Goal: Task Accomplishment & Management: Manage account settings

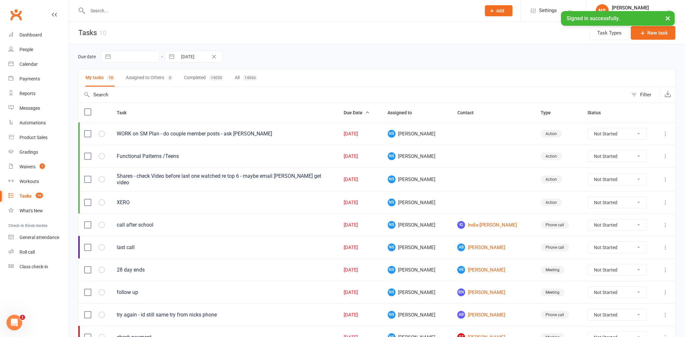
click at [213, 56] on icon "Clear Date" at bounding box center [214, 57] width 4 height 4
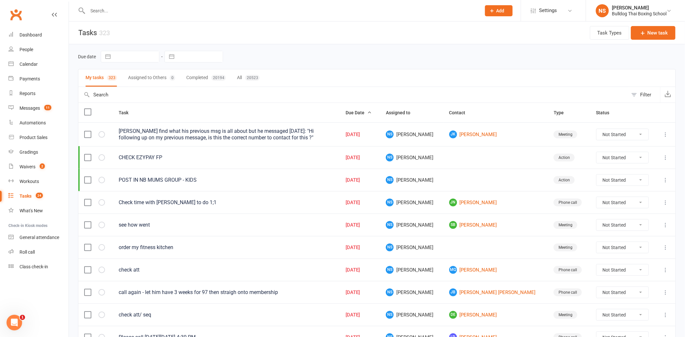
click at [276, 46] on div "Due date Navigate forward to interact with the calendar and select a date. Pres…" at bounding box center [377, 56] width 598 height 25
click at [27, 108] on div "Messages" at bounding box center [30, 107] width 20 height 5
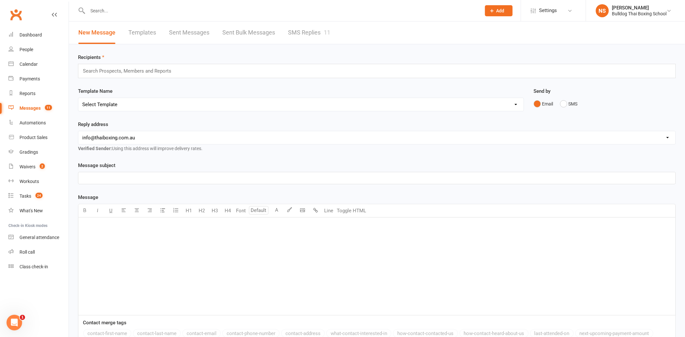
click at [316, 34] on link "SMS Replies 11" at bounding box center [309, 32] width 42 height 22
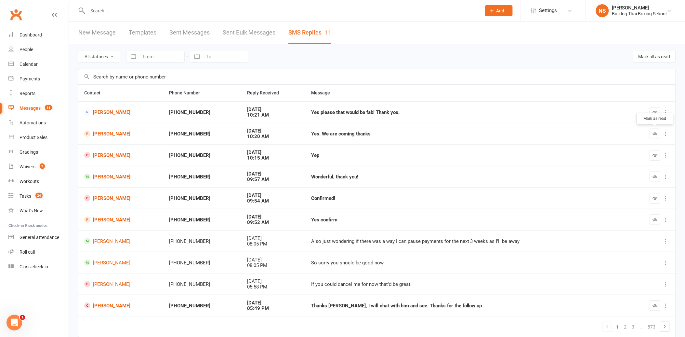
click at [654, 134] on icon "button" at bounding box center [655, 133] width 5 height 5
click at [656, 154] on icon "button" at bounding box center [655, 155] width 5 height 5
drag, startPoint x: 656, startPoint y: 177, endPoint x: 378, endPoint y: 20, distance: 318.7
click at [655, 176] on icon "button" at bounding box center [655, 176] width 5 height 5
click at [657, 195] on icon "button" at bounding box center [655, 197] width 5 height 5
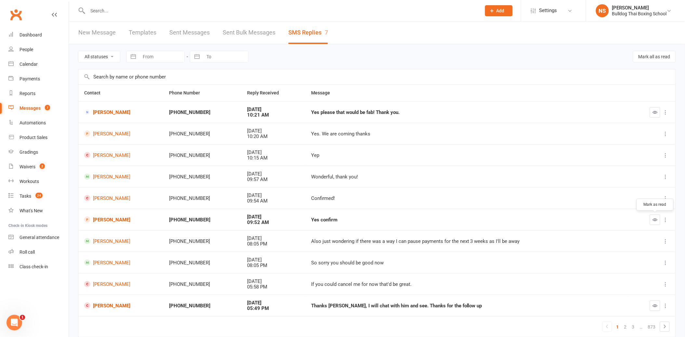
click at [658, 218] on icon "button" at bounding box center [655, 219] width 5 height 5
click at [339, 114] on div "Yes please that would be fab! Thank you." at bounding box center [467, 113] width 312 height 6
click at [658, 112] on button "button" at bounding box center [655, 112] width 10 height 10
click at [109, 113] on link "Laura MacDonald" at bounding box center [121, 112] width 74 height 6
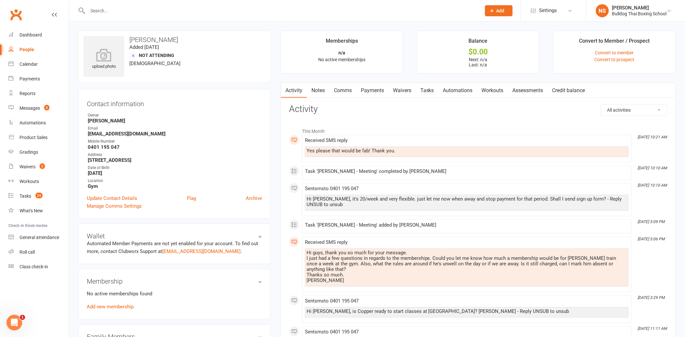
click at [345, 89] on link "Comms" at bounding box center [342, 90] width 27 height 15
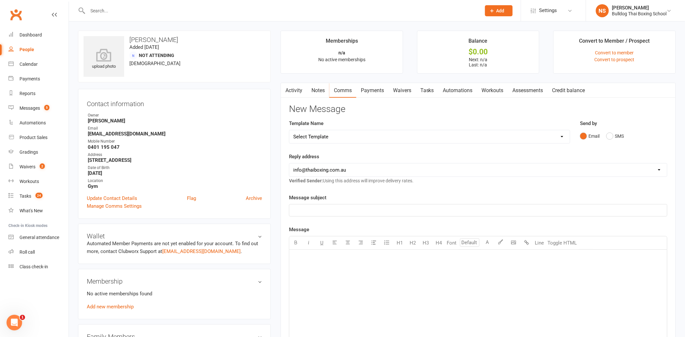
click at [338, 137] on select "Select Template [Email] Price Increase 28 Day Kick starter [SMS] 10 Pass Check …" at bounding box center [429, 136] width 281 height 13
select select "89"
click at [289, 130] on select "Select Template [Email] Price Increase 28 Day Kick starter [SMS] 10 Pass Check …" at bounding box center [429, 136] width 281 height 13
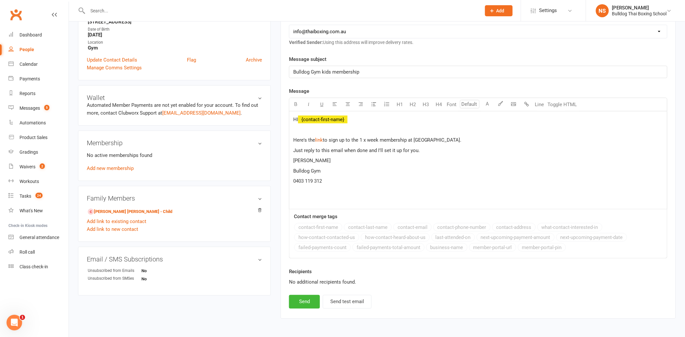
scroll to position [144, 0]
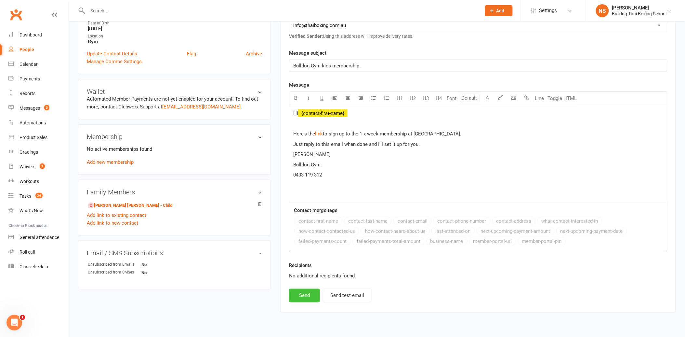
click at [310, 298] on button "Send" at bounding box center [304, 295] width 31 height 14
select select
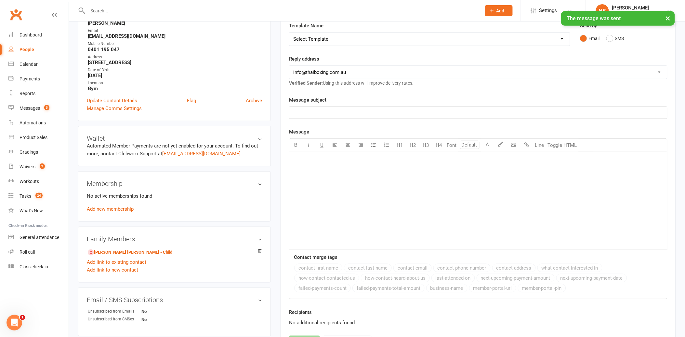
scroll to position [0, 0]
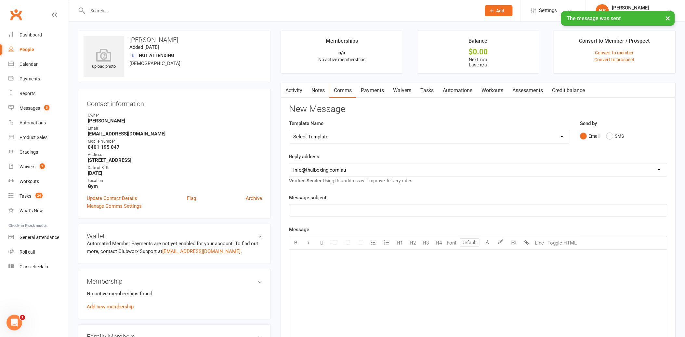
click at [431, 86] on link "Tasks" at bounding box center [427, 90] width 23 height 15
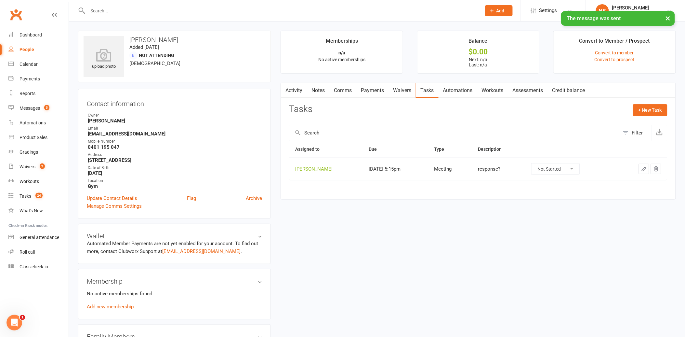
click at [646, 167] on icon "button" at bounding box center [644, 169] width 6 height 6
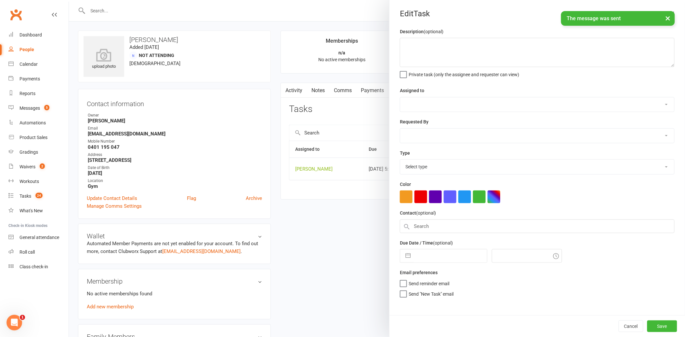
type textarea "response?"
select select "12940"
select select "45795"
type input "17 Sep 2025"
type input "5:15pm"
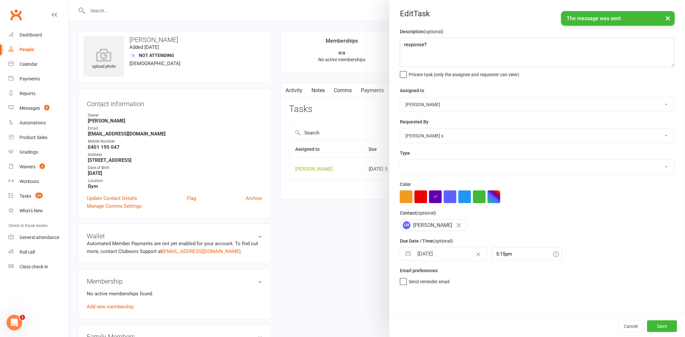
select select "12049"
drag, startPoint x: 437, startPoint y: 43, endPoint x: 392, endPoint y: 44, distance: 45.5
click at [392, 44] on div "Description (optional) response? Private task (only the assignee and requester …" at bounding box center [538, 171] width 296 height 287
type textarea "check payment"
click at [662, 326] on button "Save" at bounding box center [663, 326] width 30 height 12
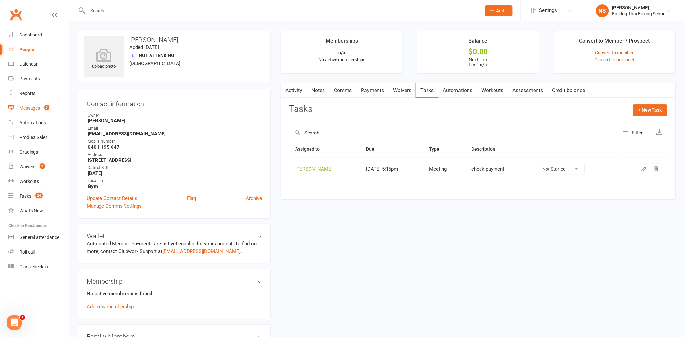
click at [34, 106] on div "Messages" at bounding box center [30, 107] width 20 height 5
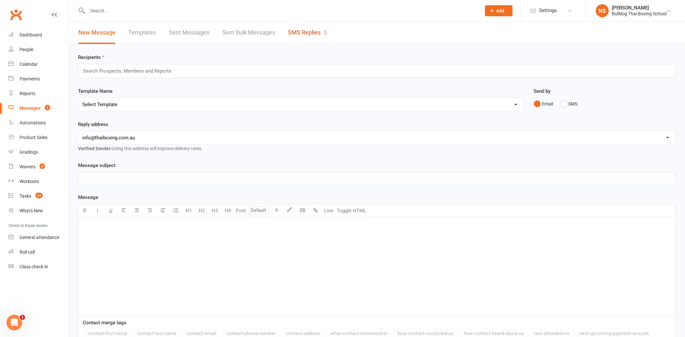
click at [298, 32] on link "SMS Replies 5" at bounding box center [307, 32] width 39 height 22
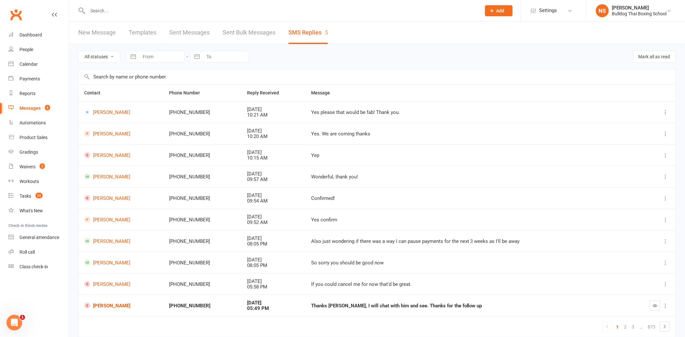
click at [106, 55] on select "All statuses Read only Unread only" at bounding box center [99, 56] width 42 height 11
select select "unread_only"
click at [78, 51] on select "All statuses Read only Unread only" at bounding box center [99, 56] width 42 height 11
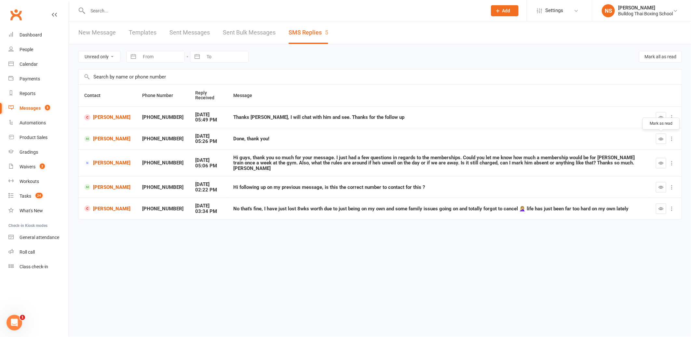
drag, startPoint x: 663, startPoint y: 137, endPoint x: 382, endPoint y: 20, distance: 304.4
click at [663, 137] on icon "button" at bounding box center [661, 138] width 5 height 5
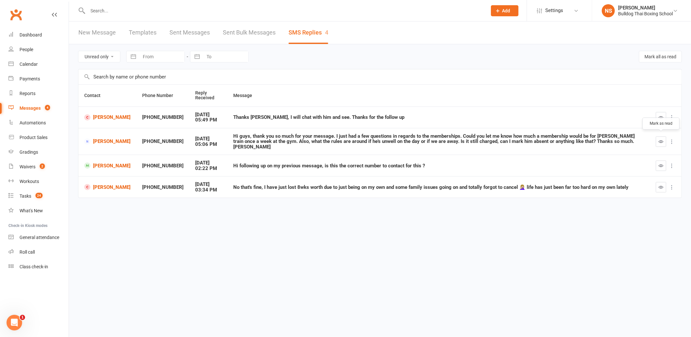
drag, startPoint x: 663, startPoint y: 135, endPoint x: 380, endPoint y: 18, distance: 306.2
click at [662, 136] on button "button" at bounding box center [661, 141] width 10 height 10
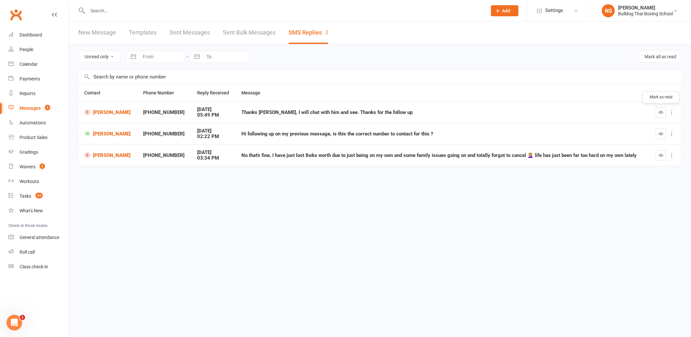
click at [658, 107] on button "button" at bounding box center [661, 112] width 10 height 10
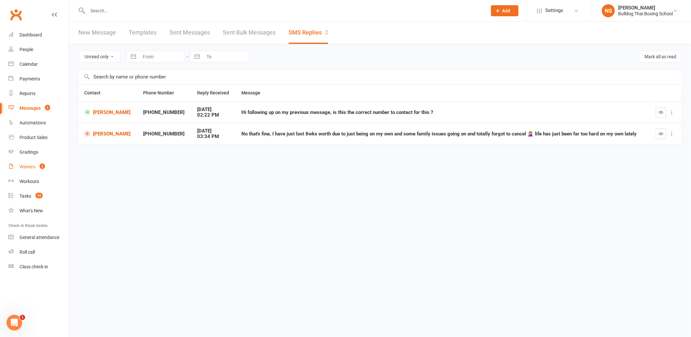
click at [22, 165] on div "Waivers" at bounding box center [28, 166] width 16 height 5
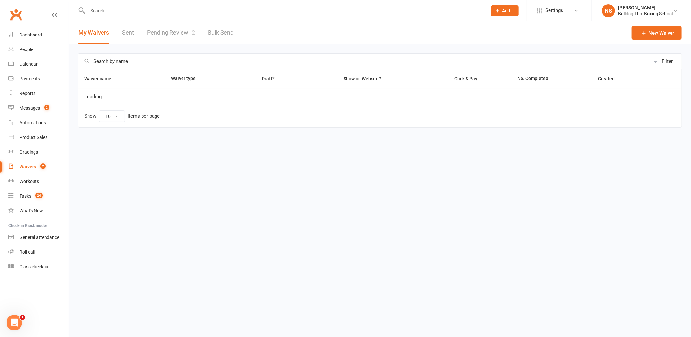
click at [152, 33] on link "Pending Review 2" at bounding box center [171, 32] width 48 height 22
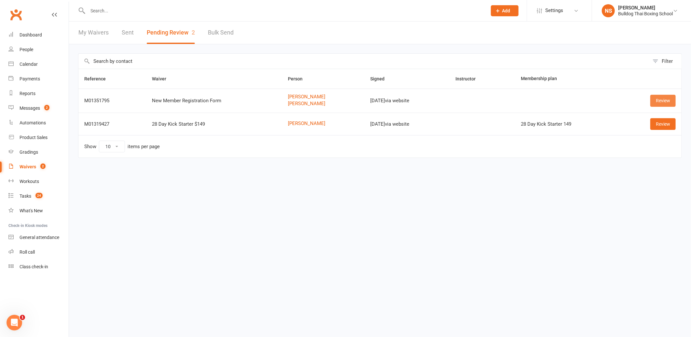
click at [657, 100] on link "Review" at bounding box center [662, 101] width 25 height 12
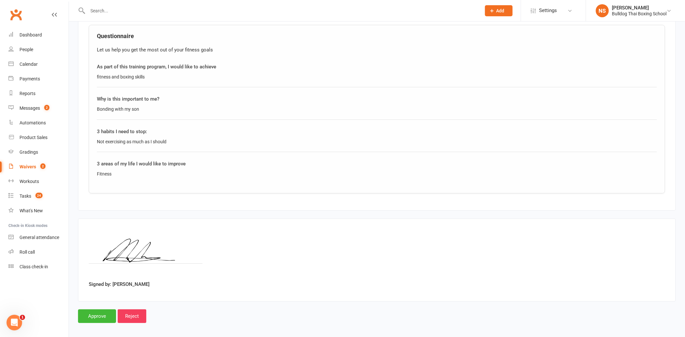
scroll to position [705, 0]
click at [102, 311] on input "Approve" at bounding box center [97, 315] width 38 height 14
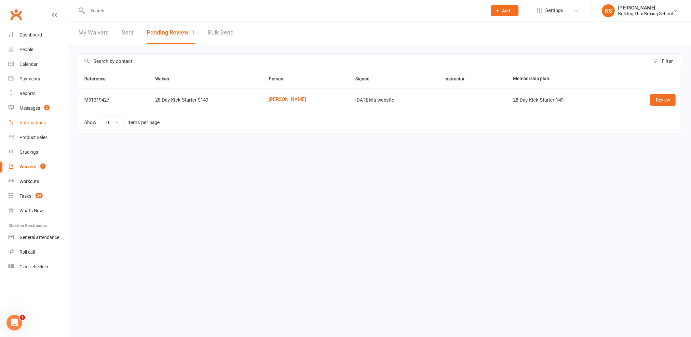
drag, startPoint x: 5, startPoint y: 128, endPoint x: 14, endPoint y: 124, distance: 10.3
click at [8, 126] on li "Automations" at bounding box center [34, 122] width 69 height 15
click at [192, 34] on span "1" at bounding box center [193, 32] width 3 height 7
